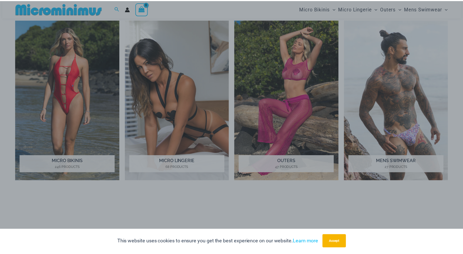
scroll to position [445, 0]
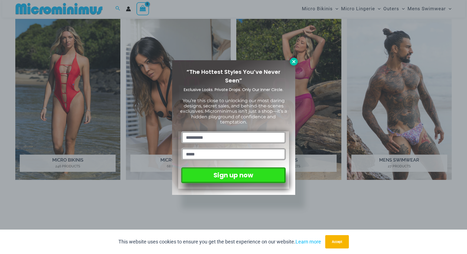
click at [294, 61] on icon at bounding box center [293, 61] width 3 height 3
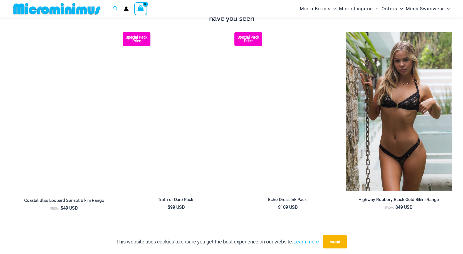
scroll to position [668, 0]
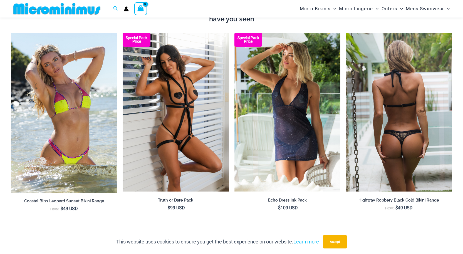
click at [412, 126] on img at bounding box center [399, 112] width 106 height 159
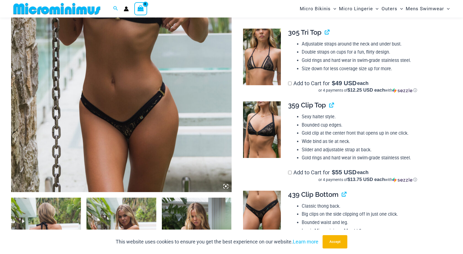
scroll to position [189, 0]
click at [270, 68] on img at bounding box center [262, 56] width 38 height 57
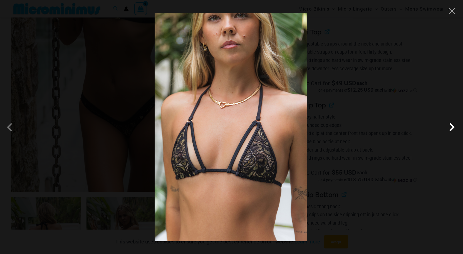
click at [451, 128] on span at bounding box center [451, 127] width 17 height 17
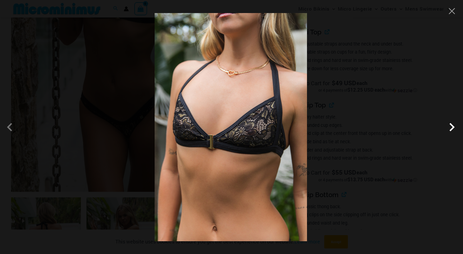
click at [451, 128] on span at bounding box center [451, 127] width 17 height 17
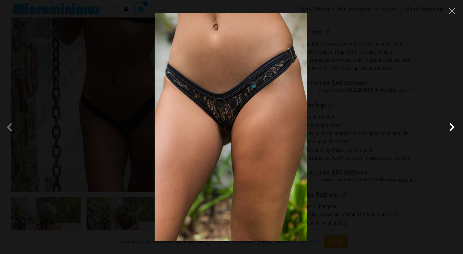
click at [451, 128] on span at bounding box center [451, 127] width 17 height 17
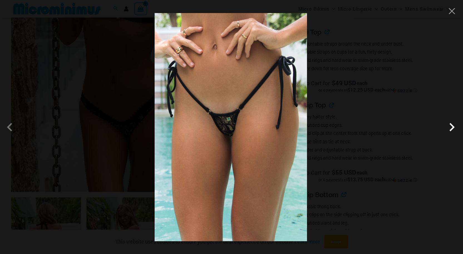
click at [451, 128] on span at bounding box center [451, 127] width 17 height 17
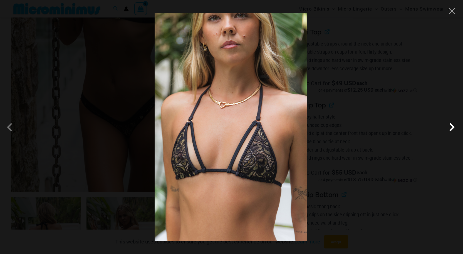
click at [451, 128] on span at bounding box center [451, 127] width 17 height 17
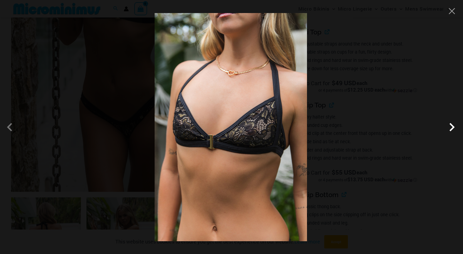
click at [451, 128] on span at bounding box center [451, 127] width 17 height 17
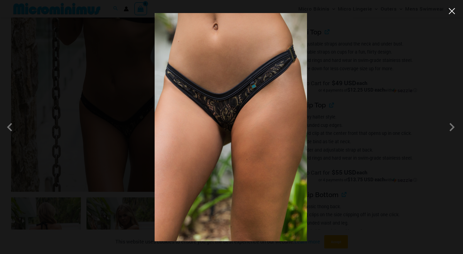
click at [452, 15] on button "Close" at bounding box center [451, 11] width 8 height 8
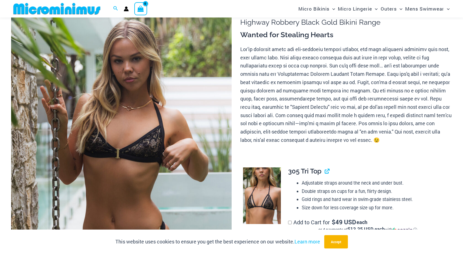
scroll to position [162, 0]
